Goal: Communication & Community: Share content

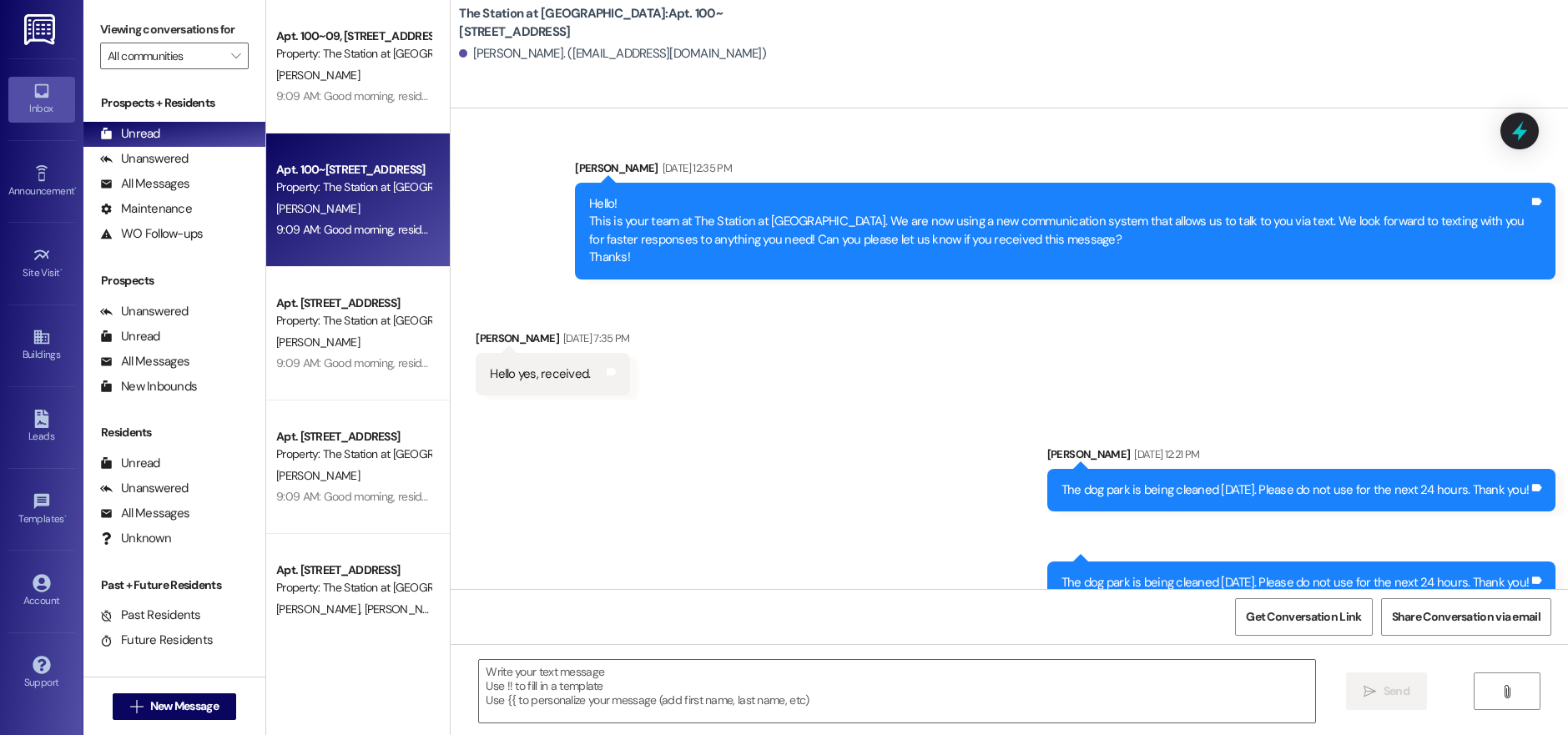
scroll to position [121885, 0]
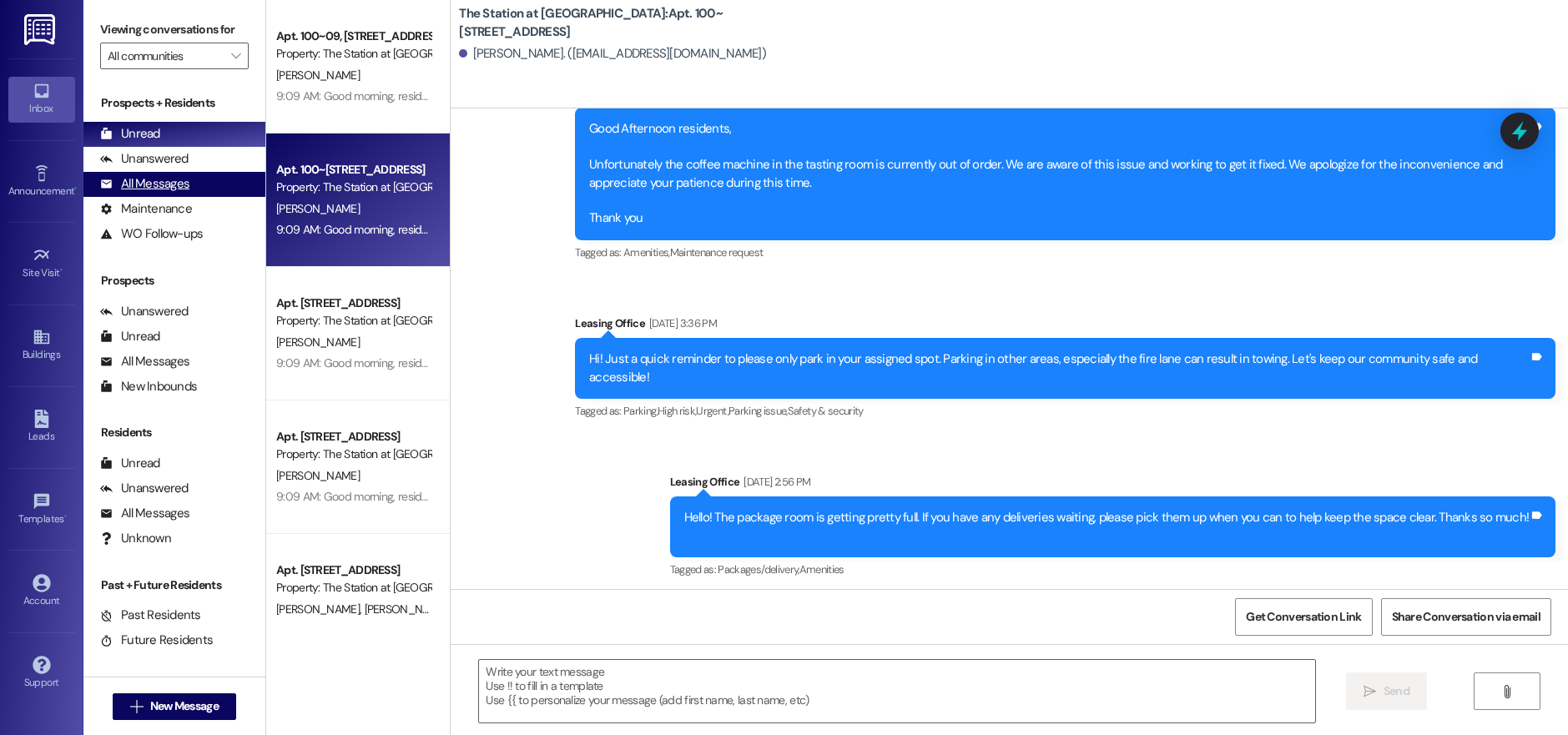
click at [181, 185] on div "All Messages" at bounding box center [144, 184] width 89 height 17
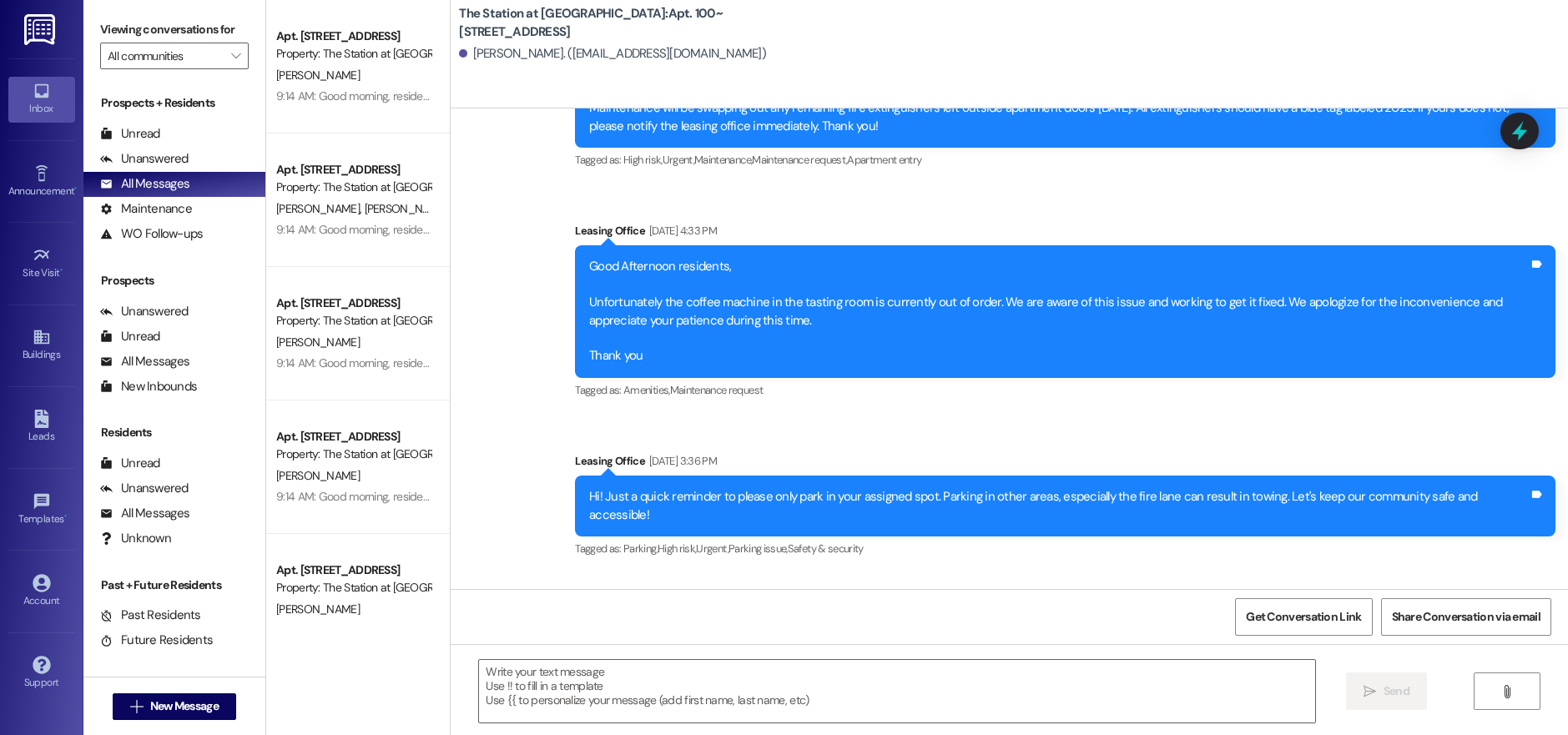
scroll to position [121719, 0]
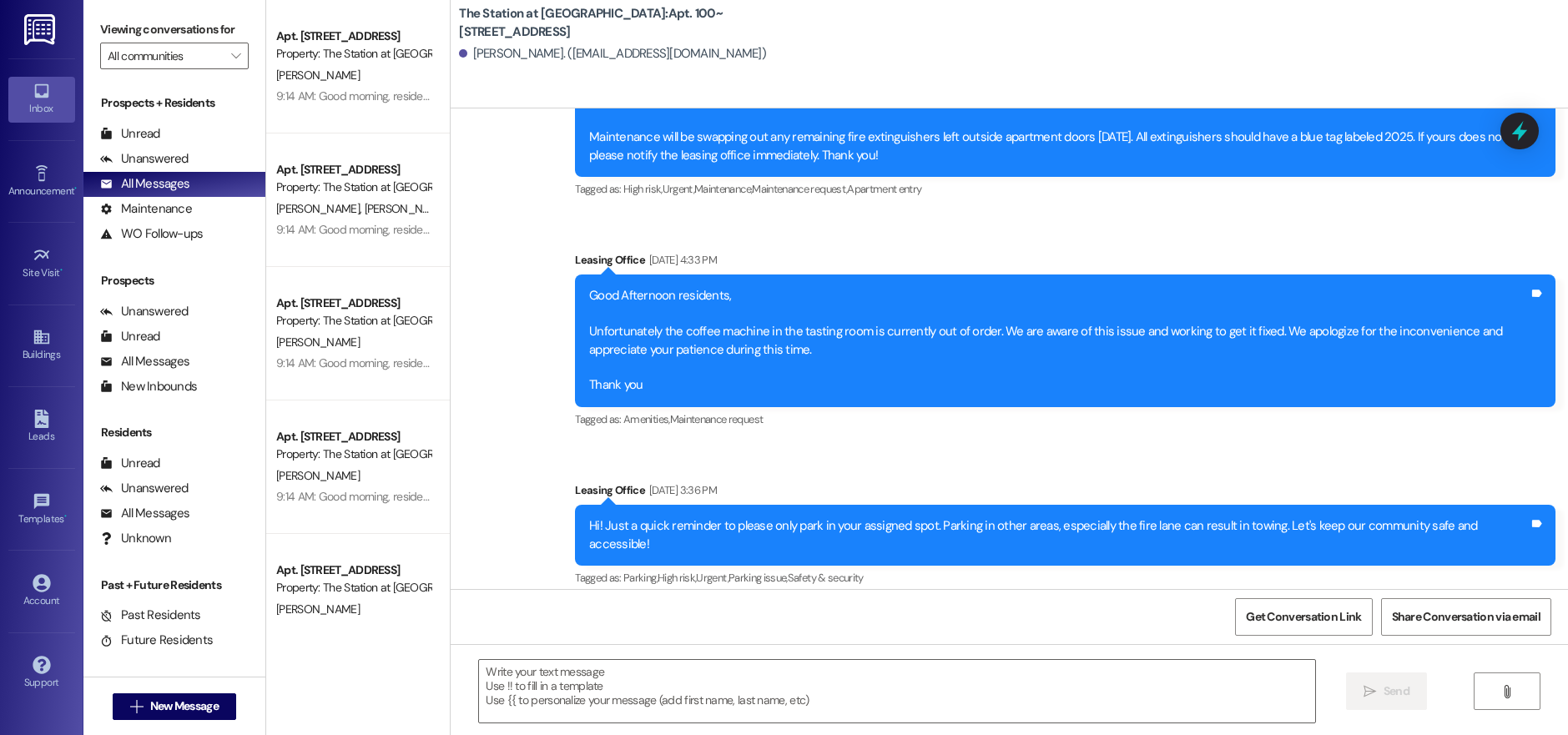
drag, startPoint x: 867, startPoint y: 344, endPoint x: 563, endPoint y: 303, distance: 306.8
copy div "We're excited to invite you to our Summer Party [DATE][DATE]! Join us for food,…"
click at [29, 208] on div "Announcement • Send A Text Announcement" at bounding box center [41, 181] width 67 height 82
click at [32, 188] on div "Announcement •" at bounding box center [41, 191] width 84 height 17
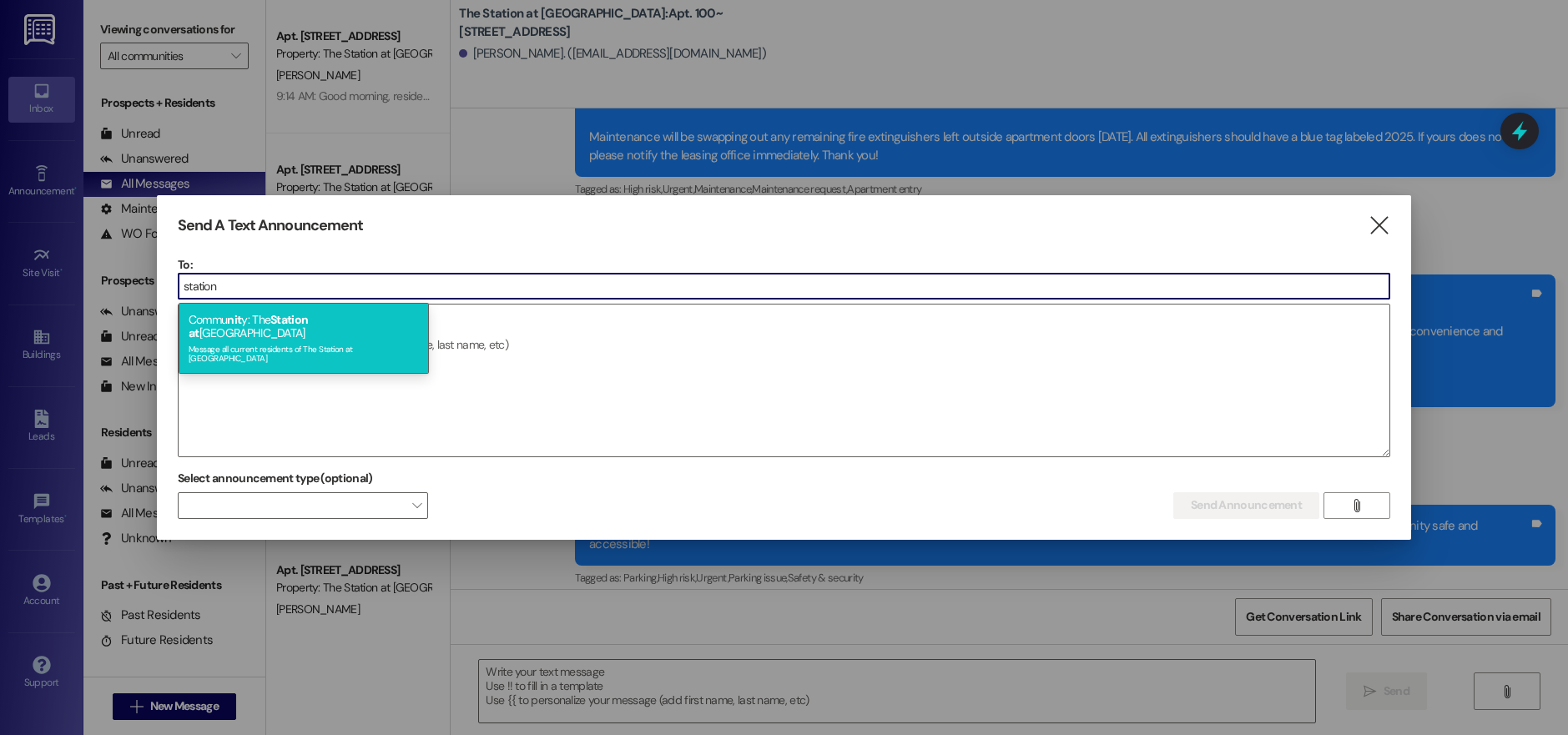
type input "station"
click at [250, 323] on div "Commu nit y: The Station at [GEOGRAPHIC_DATA] Message all current residents of …" at bounding box center [303, 338] width 250 height 70
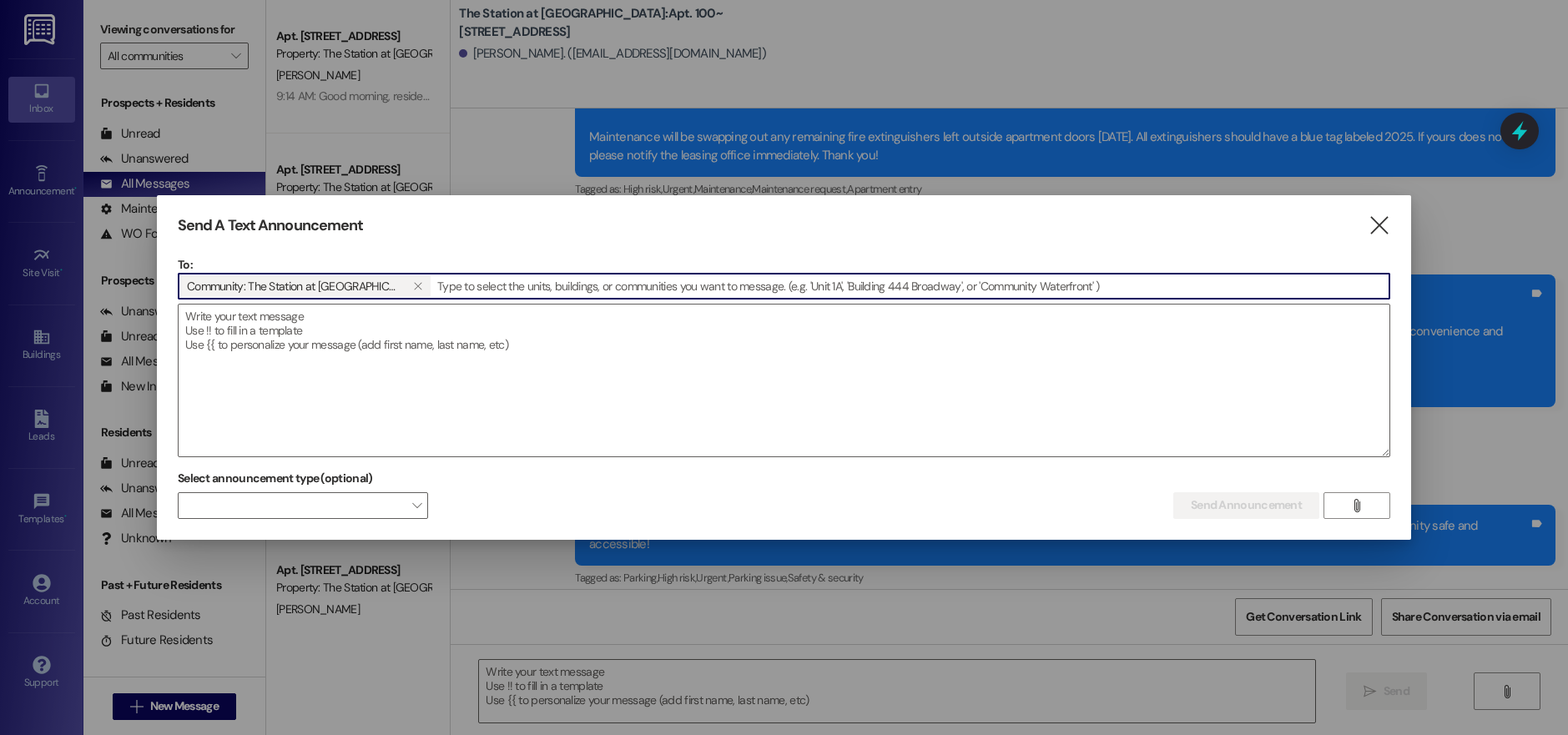
click at [250, 323] on textarea at bounding box center [783, 379] width 1210 height 152
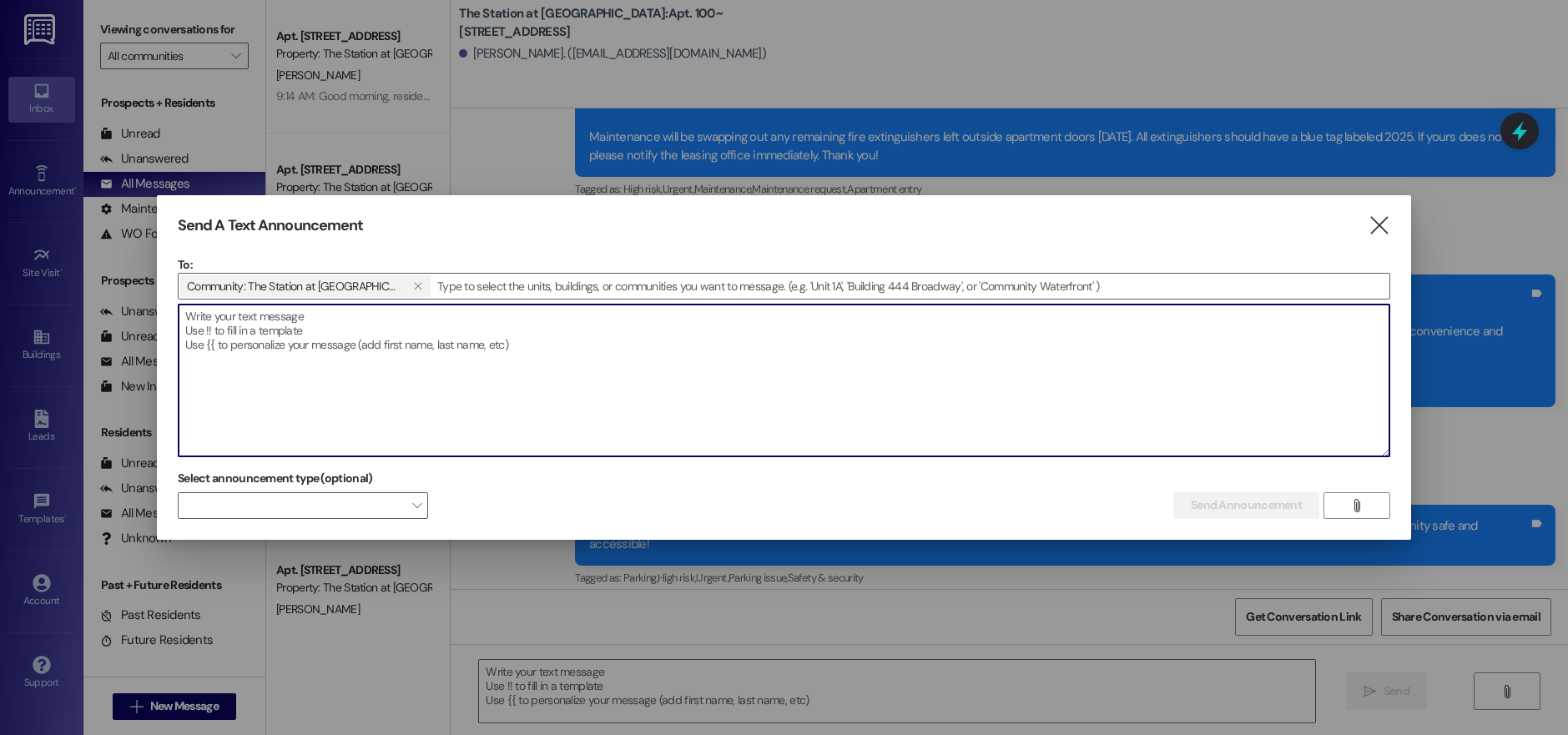
paste textarea "We're excited to invite you to our Summer Party [DATE][DATE]! Join us for food,…"
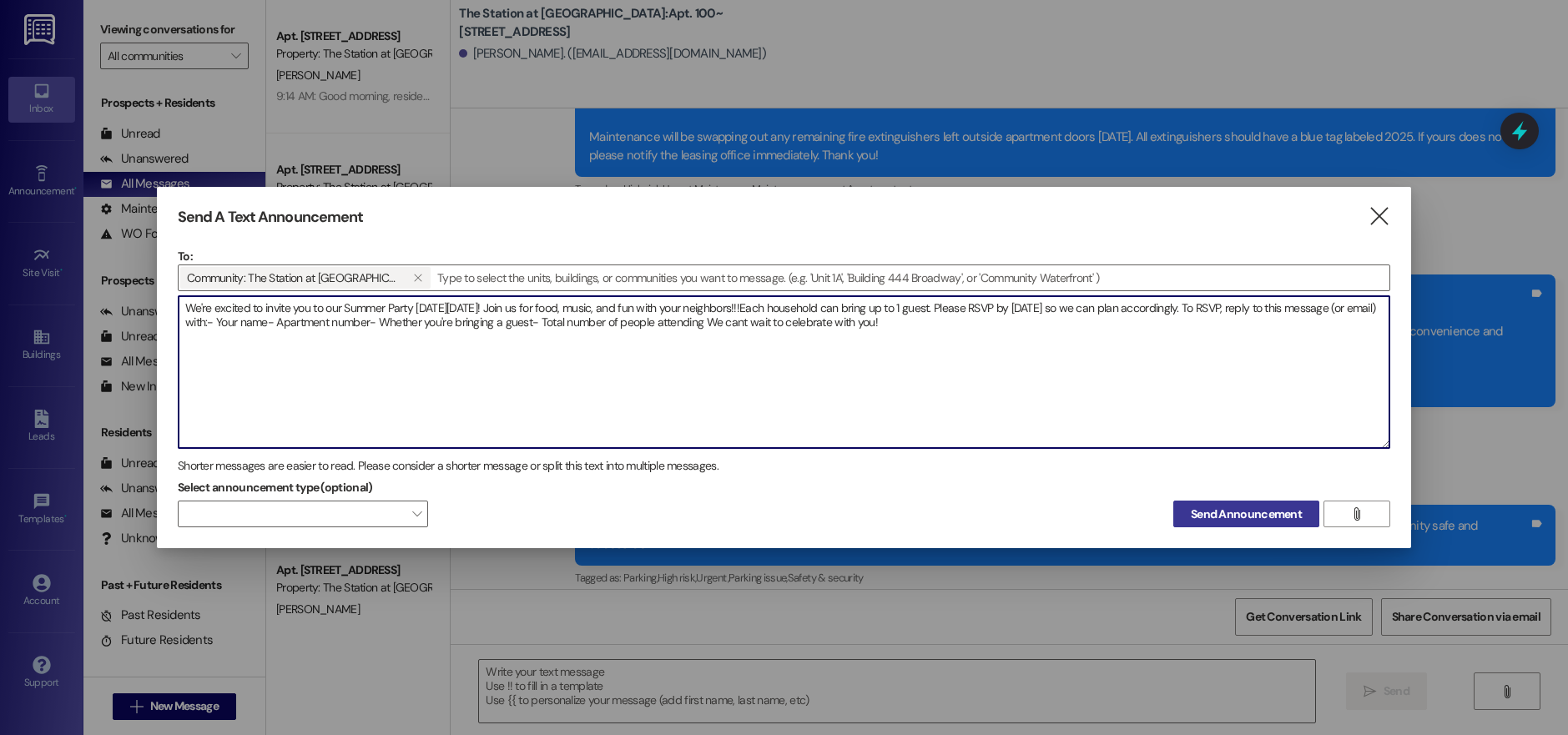
type textarea "We're excited to invite you to our Summer Party [DATE][DATE]! Join us for food,…"
click at [1231, 517] on span "Send Announcement" at bounding box center [1246, 514] width 111 height 17
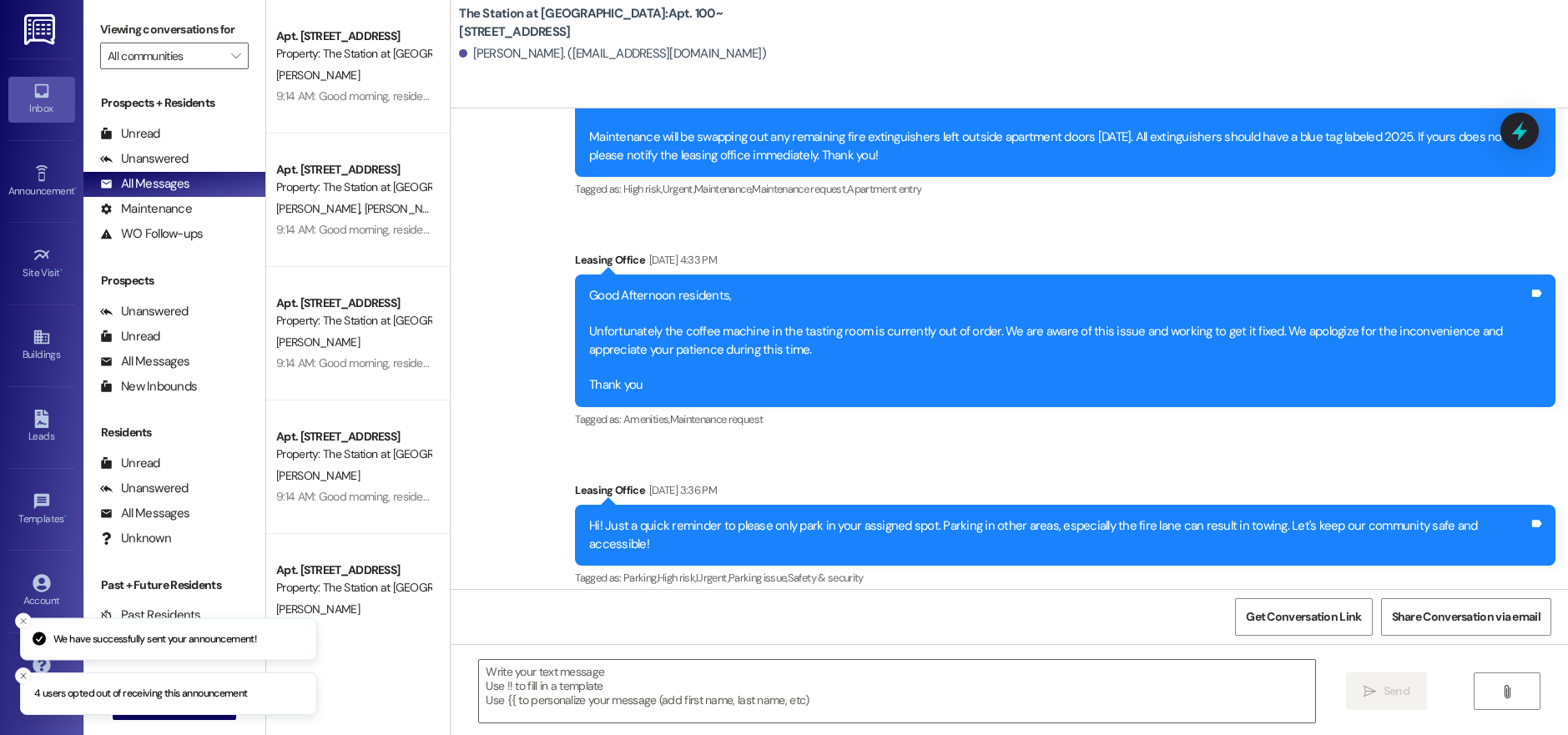
scroll to position [121885, 0]
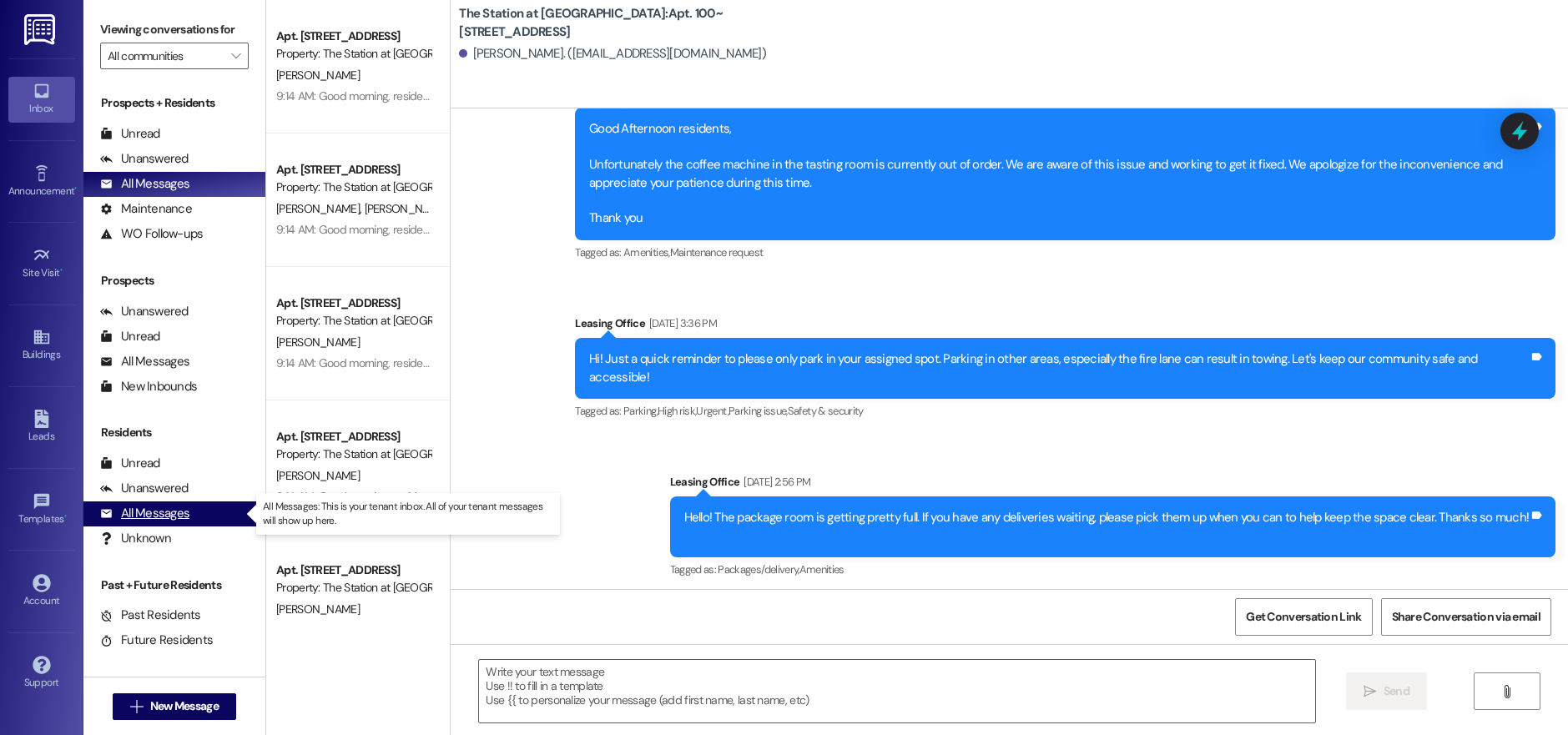
click at [150, 507] on div "All Messages" at bounding box center [144, 513] width 89 height 17
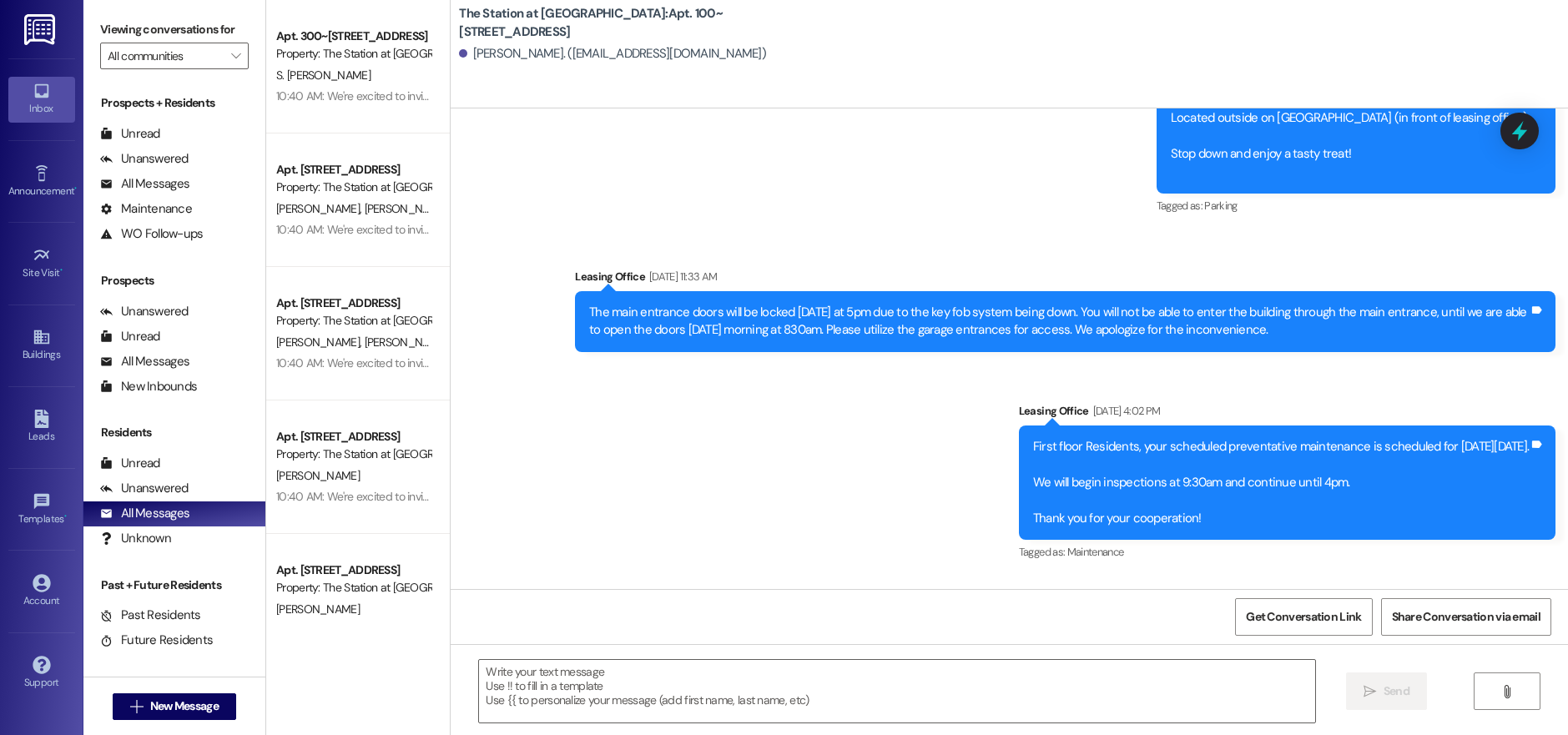
scroll to position [62994, 0]
